Goal: Communication & Community: Answer question/provide support

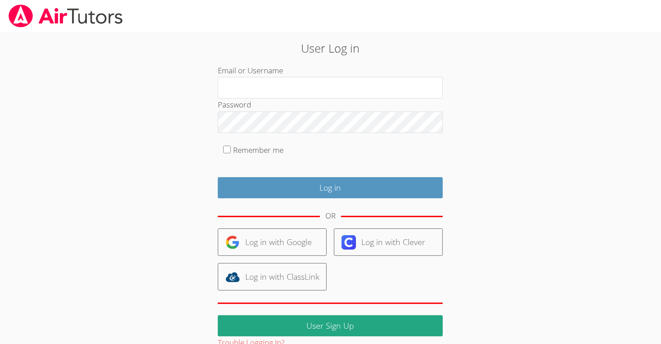
type input "[EMAIL_ADDRESS][DOMAIN_NAME]"
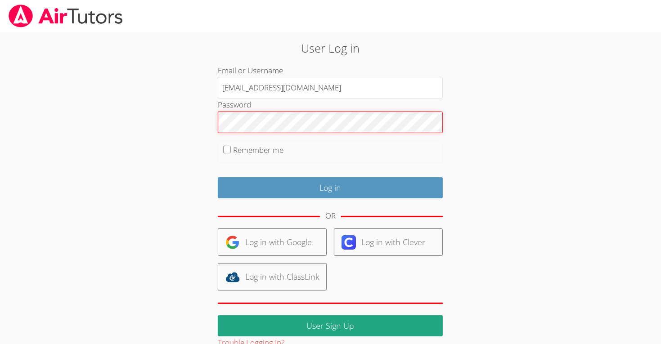
click at [218, 177] on input "Log in" at bounding box center [330, 187] width 225 height 21
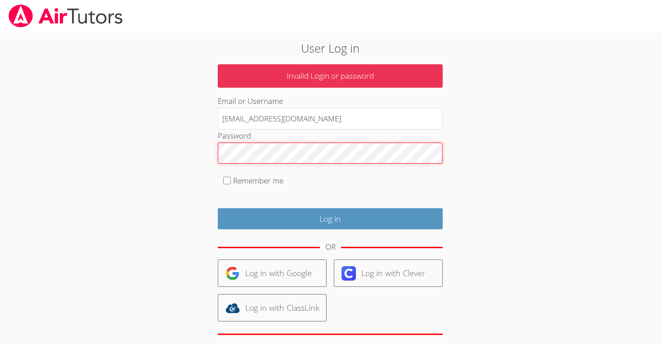
click at [218, 208] on input "Log in" at bounding box center [330, 218] width 225 height 21
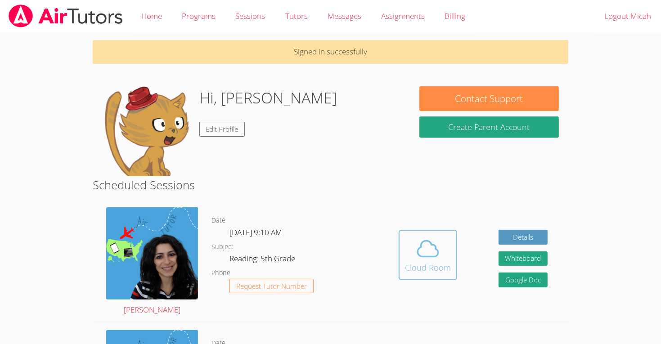
click at [431, 245] on icon at bounding box center [427, 249] width 21 height 16
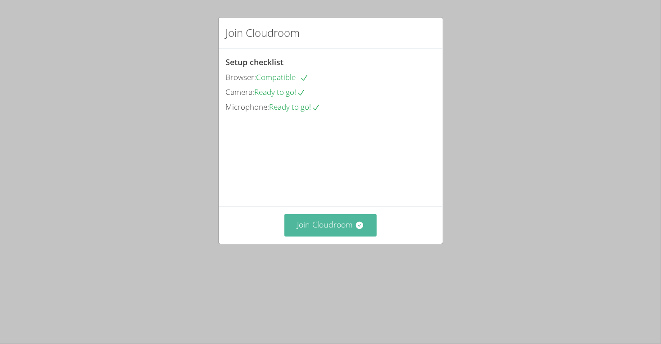
click at [318, 236] on button "Join Cloudroom" at bounding box center [330, 225] width 92 height 22
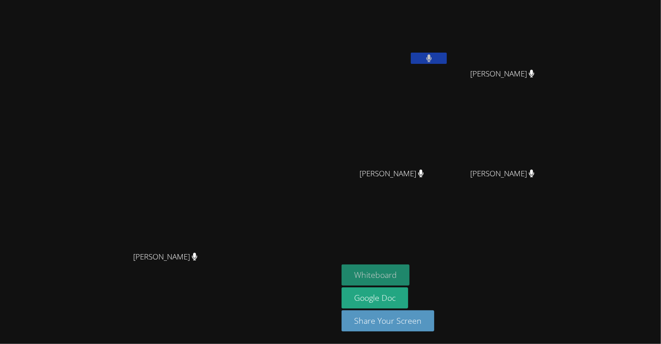
click at [409, 269] on button "Whiteboard" at bounding box center [375, 274] width 68 height 21
click at [434, 56] on icon at bounding box center [428, 58] width 9 height 8
click at [431, 58] on icon at bounding box center [428, 58] width 5 height 8
click at [434, 58] on icon at bounding box center [428, 58] width 9 height 8
click at [447, 58] on button at bounding box center [429, 58] width 36 height 11
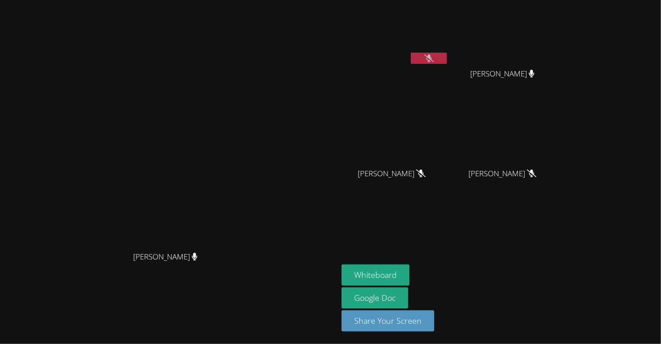
click at [434, 57] on icon at bounding box center [428, 58] width 9 height 8
click at [434, 62] on icon at bounding box center [428, 58] width 9 height 8
click at [434, 61] on icon at bounding box center [428, 58] width 9 height 8
click at [432, 54] on icon at bounding box center [429, 58] width 6 height 8
click at [447, 53] on button at bounding box center [429, 58] width 36 height 11
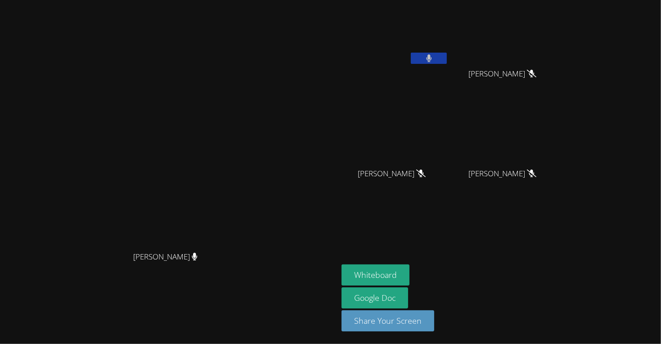
click at [447, 61] on button at bounding box center [429, 58] width 36 height 11
click at [447, 54] on button at bounding box center [429, 58] width 36 height 11
click at [447, 55] on button at bounding box center [429, 58] width 36 height 11
click at [447, 56] on button at bounding box center [429, 58] width 36 height 11
click at [447, 58] on button at bounding box center [429, 58] width 36 height 11
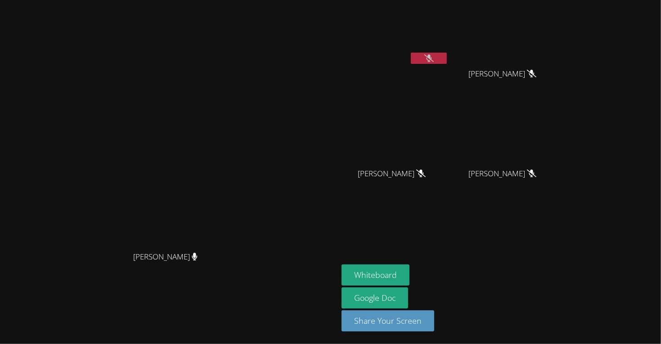
click at [434, 57] on icon at bounding box center [428, 58] width 9 height 8
click at [447, 57] on button at bounding box center [429, 58] width 36 height 11
click at [434, 57] on icon at bounding box center [428, 58] width 9 height 8
click at [431, 59] on icon at bounding box center [428, 58] width 5 height 8
click at [447, 61] on button at bounding box center [429, 58] width 36 height 11
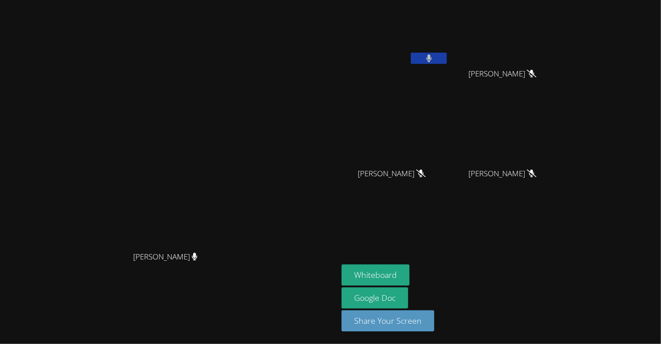
click at [447, 53] on button at bounding box center [429, 58] width 36 height 11
click at [447, 58] on button at bounding box center [429, 58] width 36 height 11
click at [447, 63] on button at bounding box center [429, 58] width 36 height 11
click at [447, 54] on button at bounding box center [429, 58] width 36 height 11
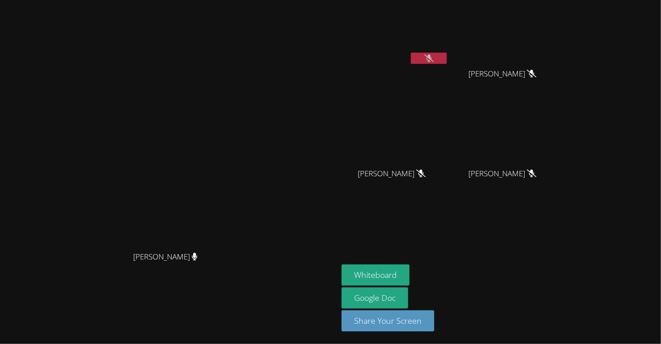
click at [447, 55] on button at bounding box center [429, 58] width 36 height 11
click at [447, 63] on button at bounding box center [429, 58] width 36 height 11
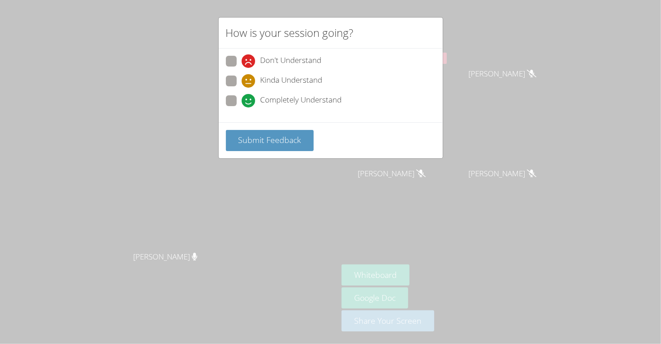
click at [297, 98] on span "Completely Understand" at bounding box center [300, 100] width 81 height 13
click at [249, 98] on input "Completely Understand" at bounding box center [246, 99] width 8 height 8
radio input "true"
drag, startPoint x: 298, startPoint y: 139, endPoint x: 302, endPoint y: 145, distance: 6.9
click at [302, 145] on button "Submit Feedback" at bounding box center [270, 140] width 88 height 21
